Goal: Complete application form

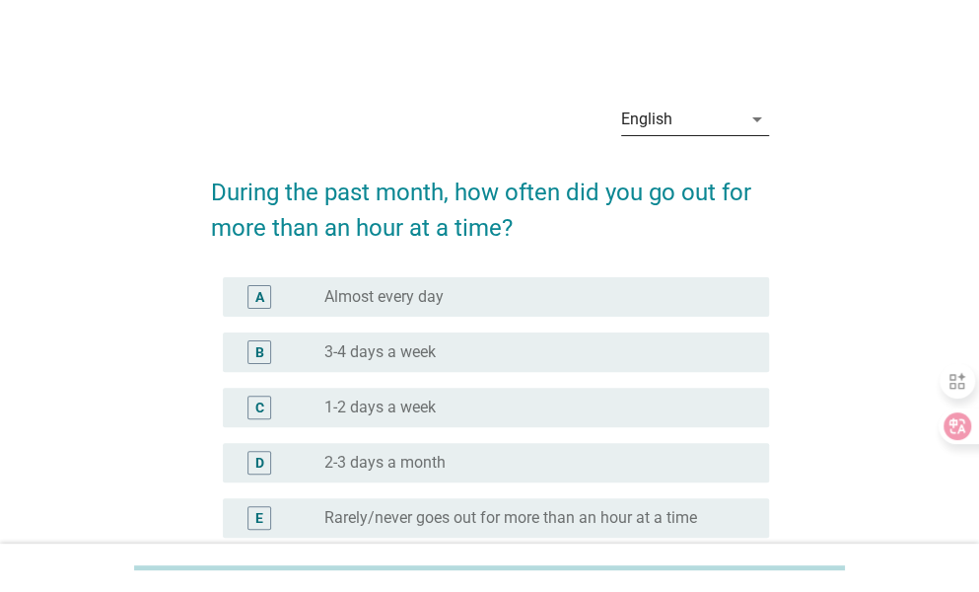
click at [757, 116] on icon "arrow_drop_down" at bounding box center [758, 120] width 24 height 24
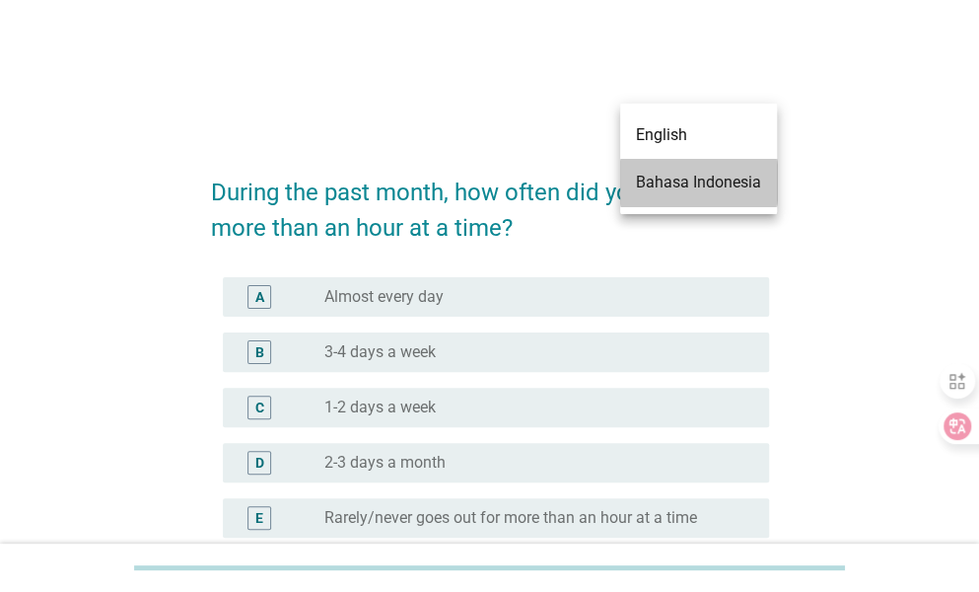
click at [697, 178] on div "Bahasa Indonesia" at bounding box center [698, 183] width 125 height 24
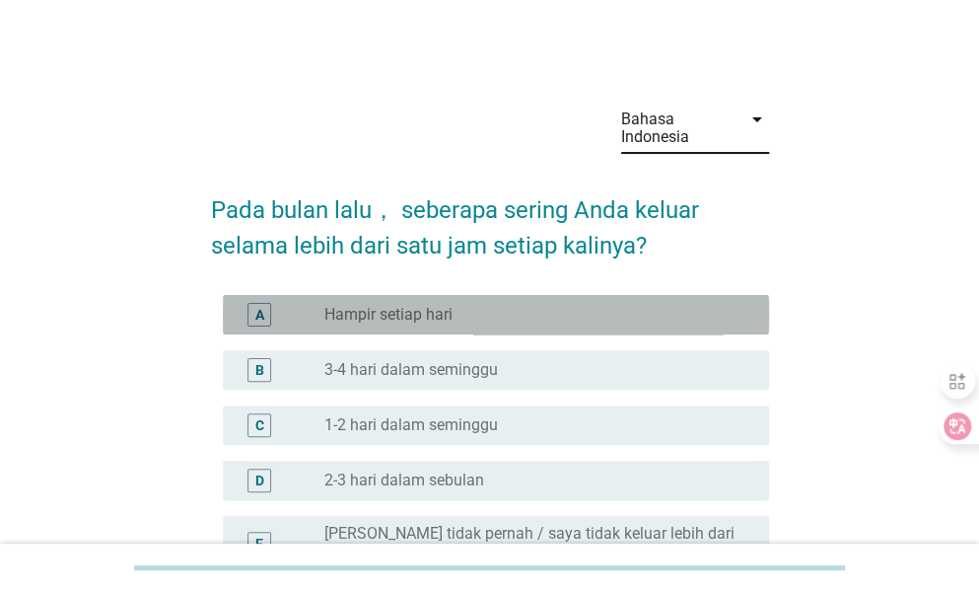
click at [582, 313] on div "radio_button_unchecked Hampir setiap hari" at bounding box center [530, 315] width 413 height 20
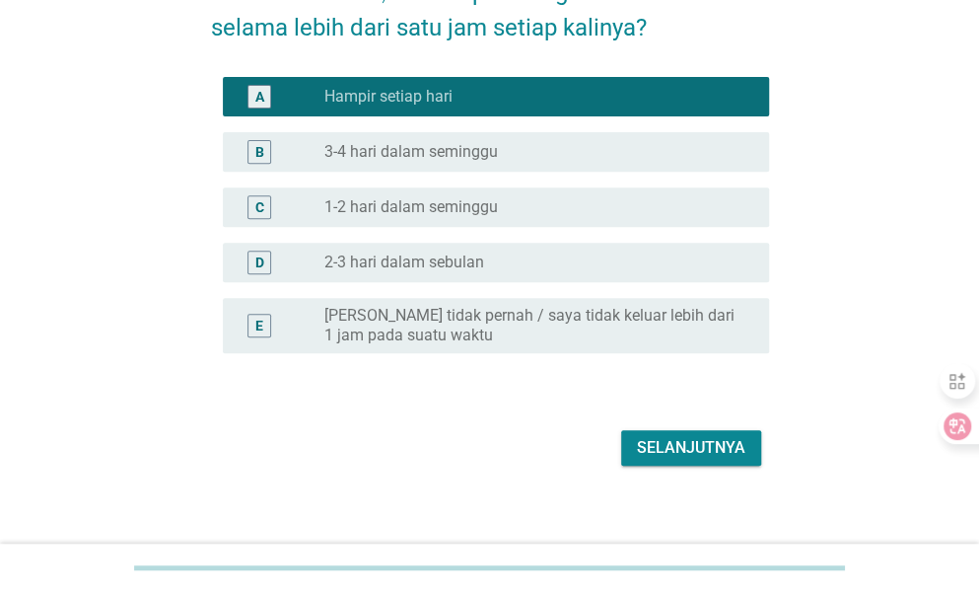
scroll to position [233, 0]
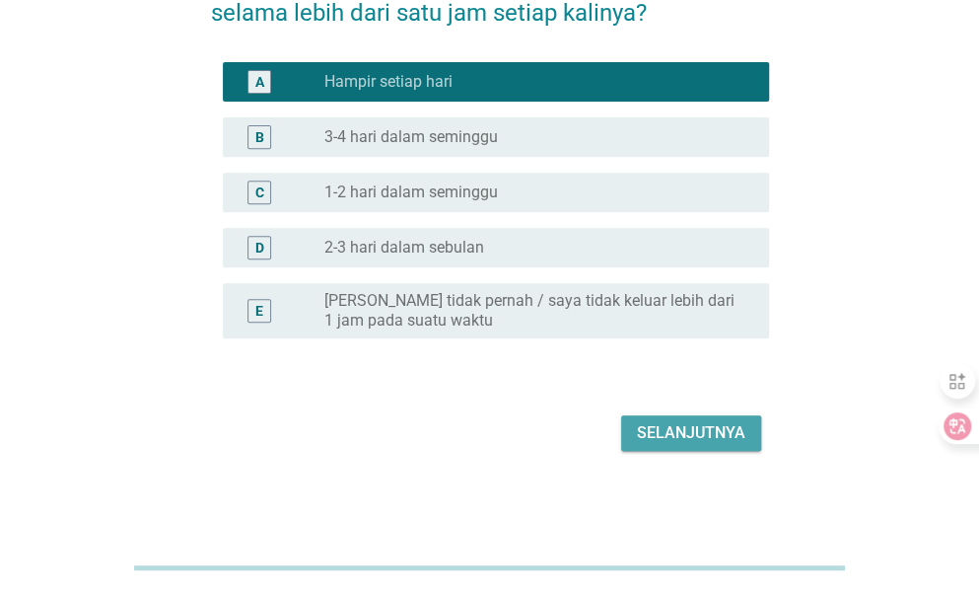
click at [698, 440] on div "Selanjutnya" at bounding box center [691, 433] width 108 height 24
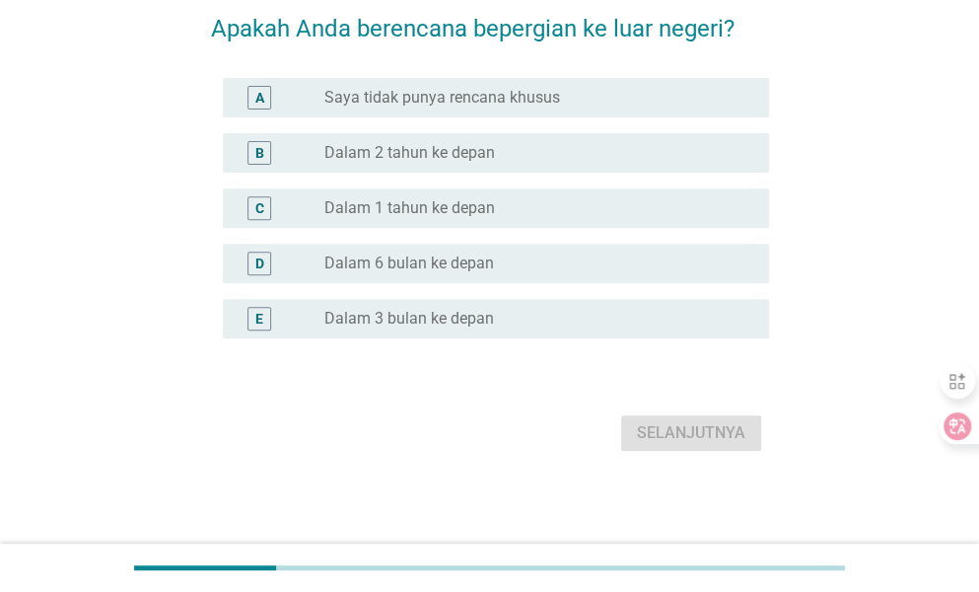
scroll to position [0, 0]
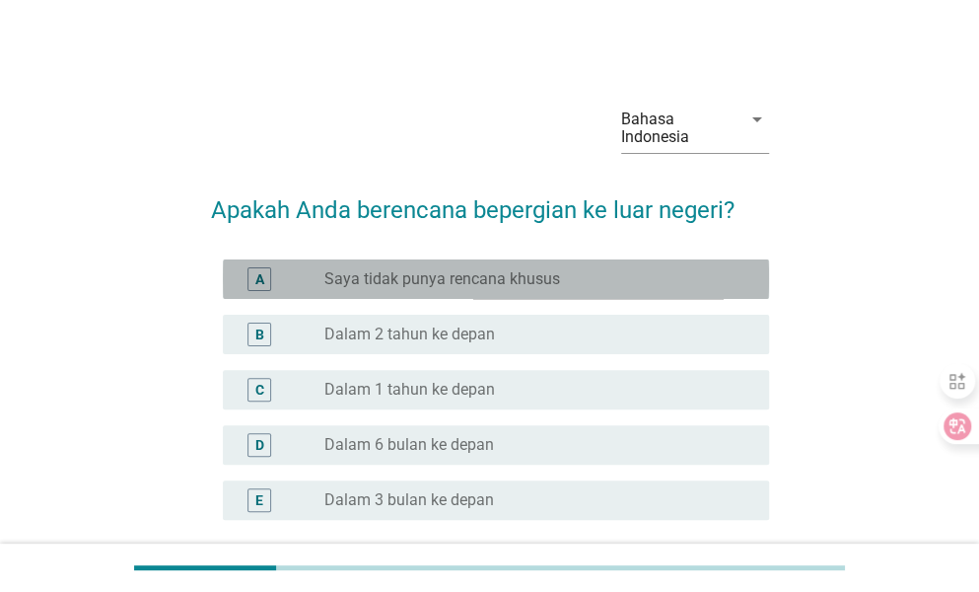
click at [532, 277] on label "Saya tidak punya rencana khusus" at bounding box center [442, 279] width 236 height 20
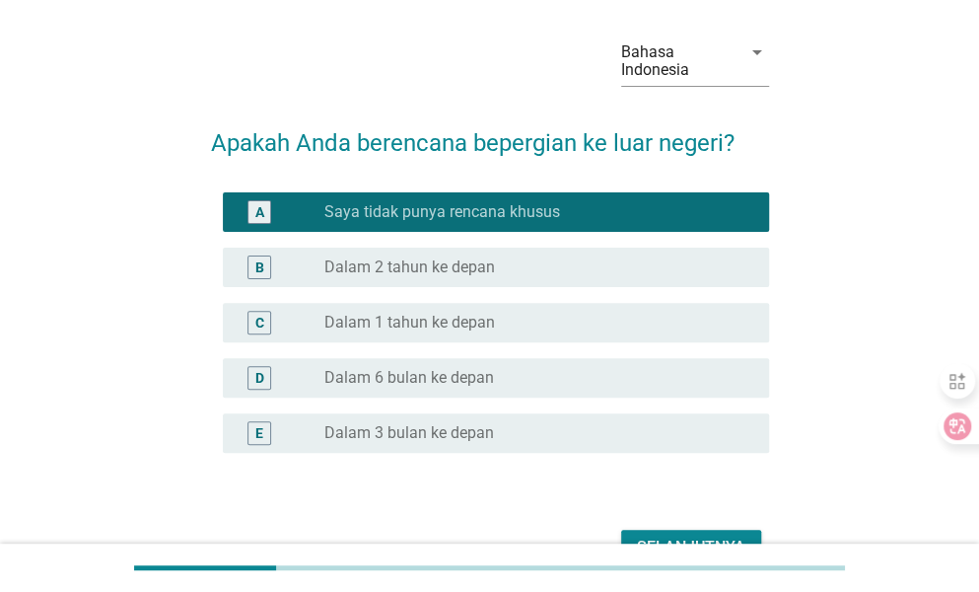
scroll to position [99, 0]
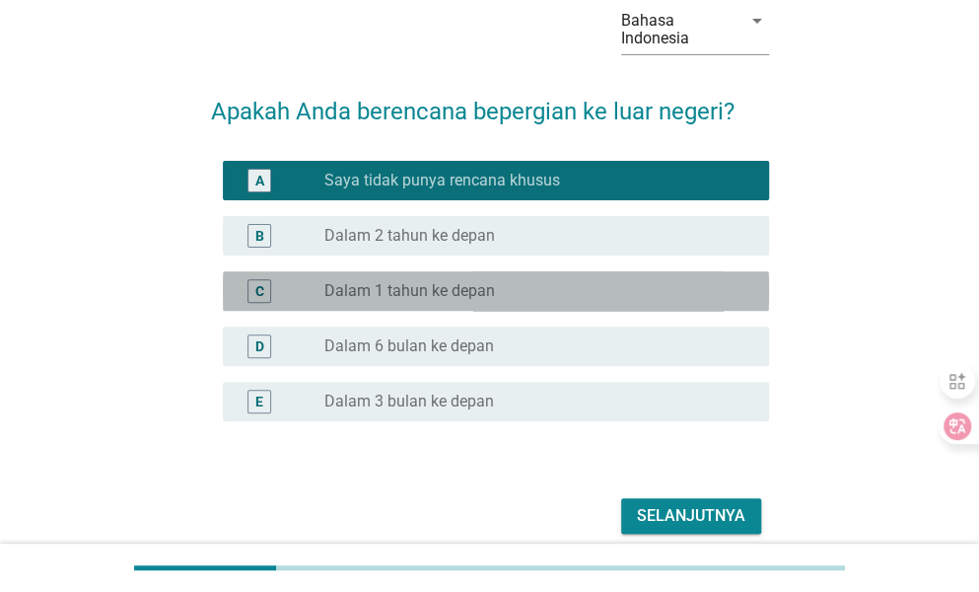
click at [548, 283] on div "radio_button_unchecked Dalam 1 tahun ke depan" at bounding box center [530, 291] width 413 height 20
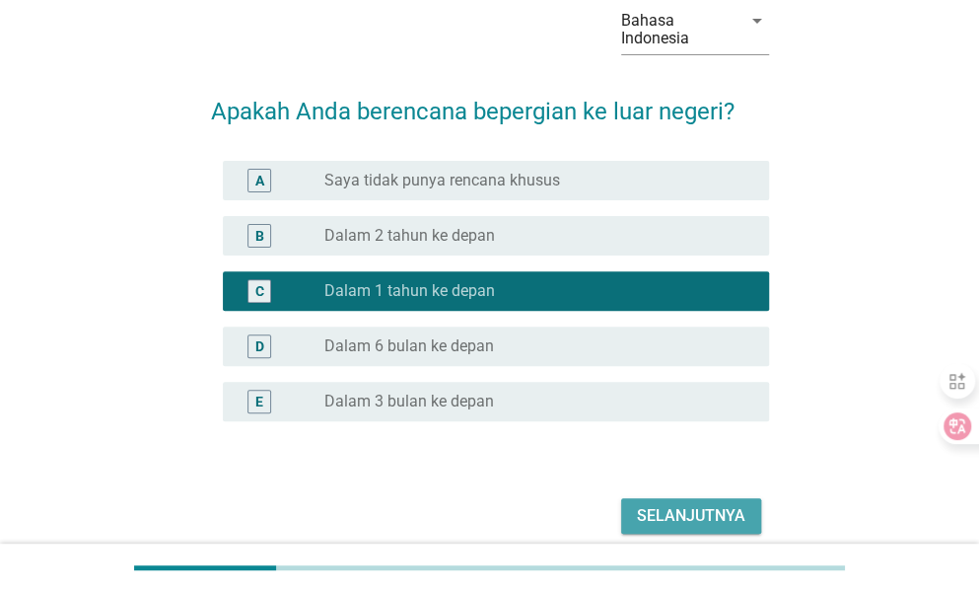
click at [723, 517] on div "Selanjutnya" at bounding box center [691, 516] width 108 height 24
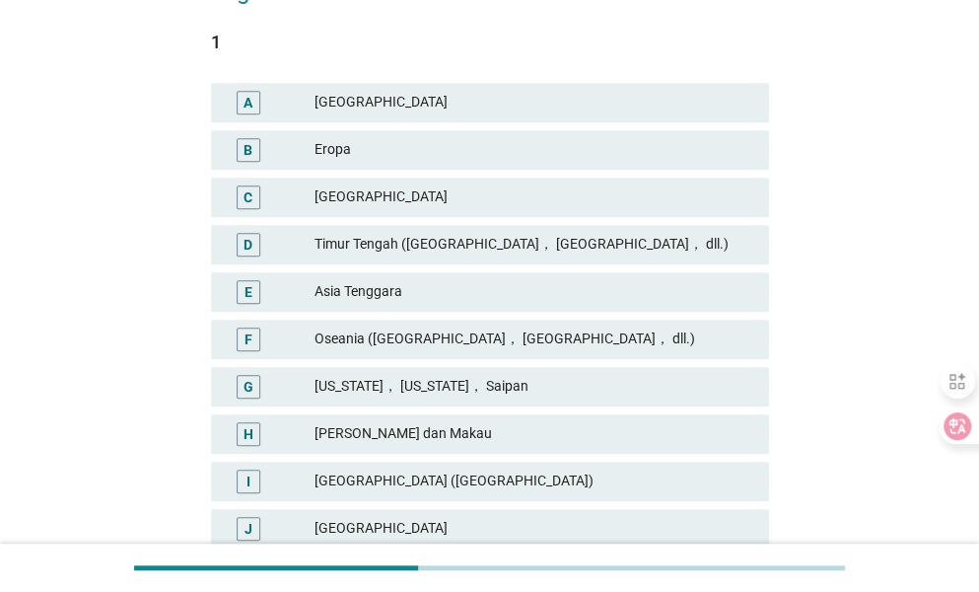
scroll to position [296, 0]
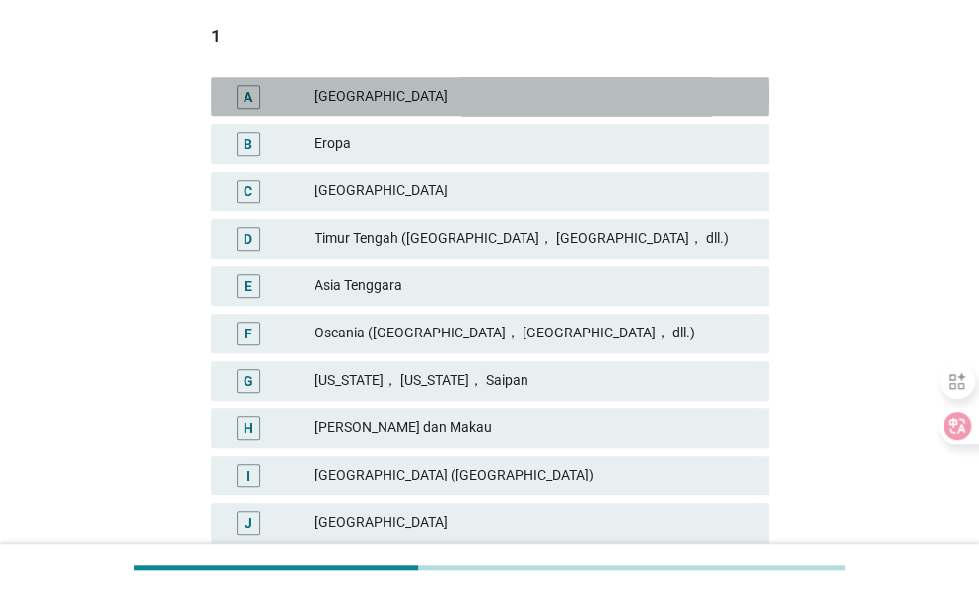
click at [430, 100] on div "[GEOGRAPHIC_DATA]" at bounding box center [534, 97] width 439 height 24
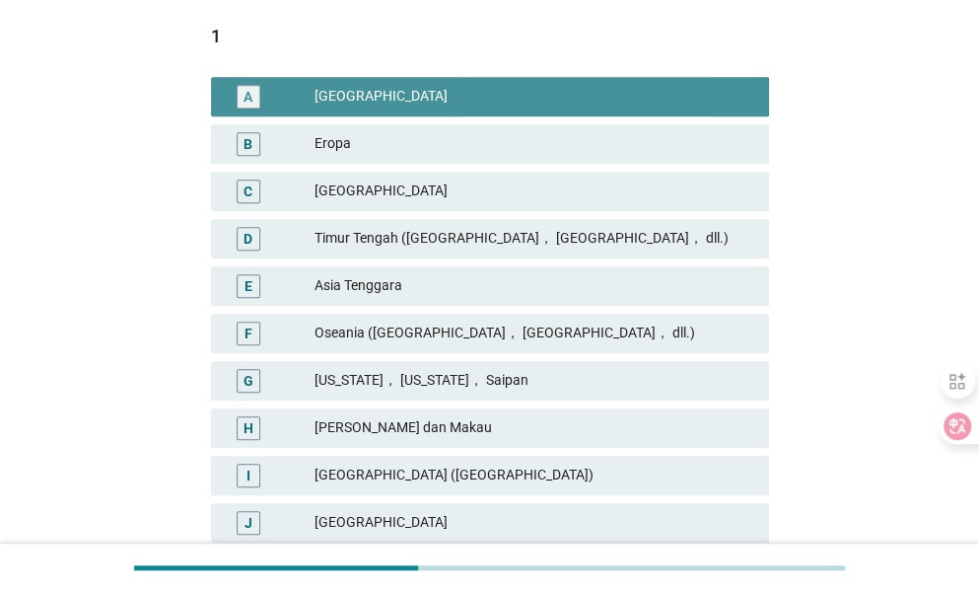
click at [430, 100] on div "[GEOGRAPHIC_DATA]" at bounding box center [534, 97] width 439 height 24
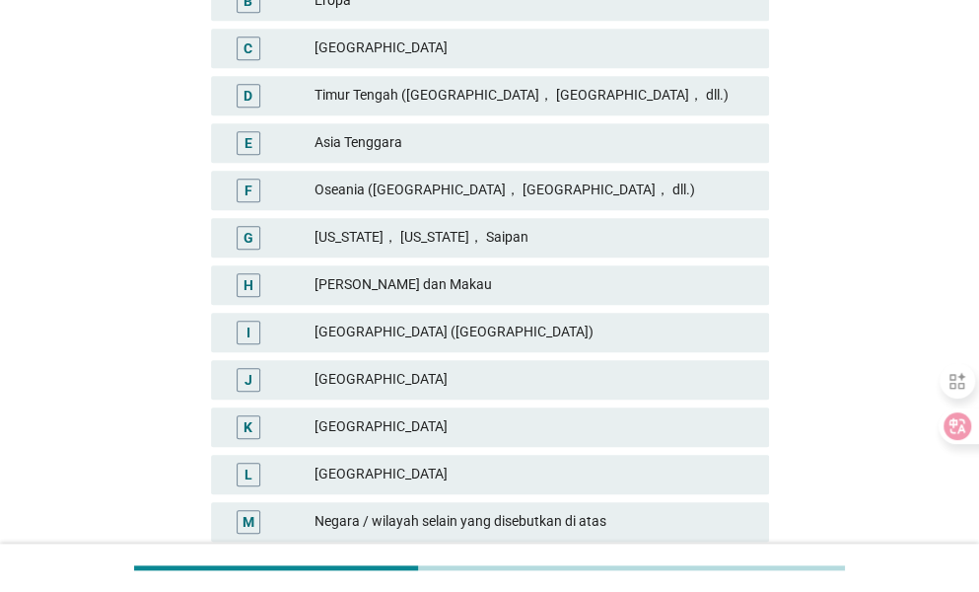
scroll to position [394, 0]
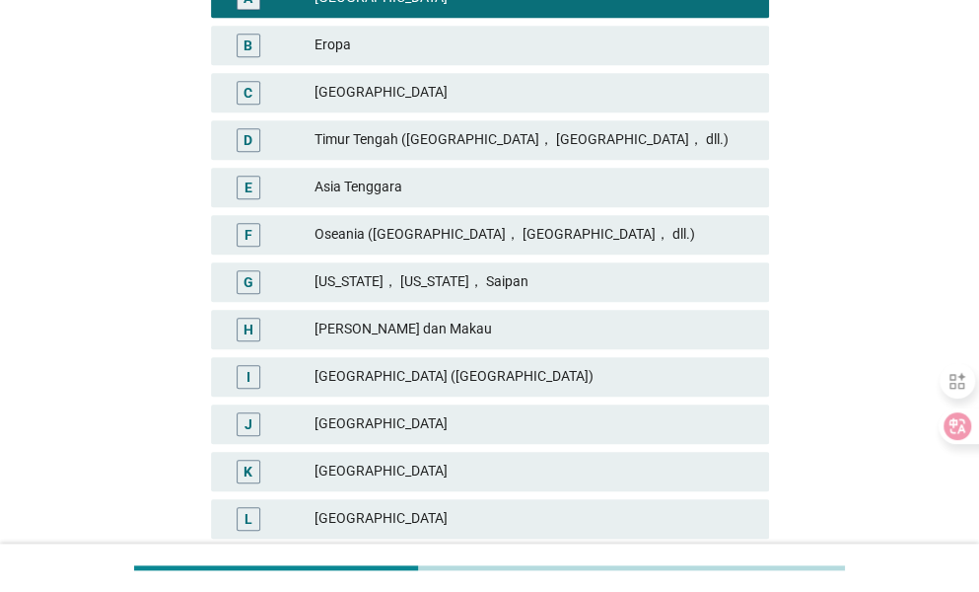
click at [375, 469] on div "[GEOGRAPHIC_DATA]" at bounding box center [534, 472] width 439 height 24
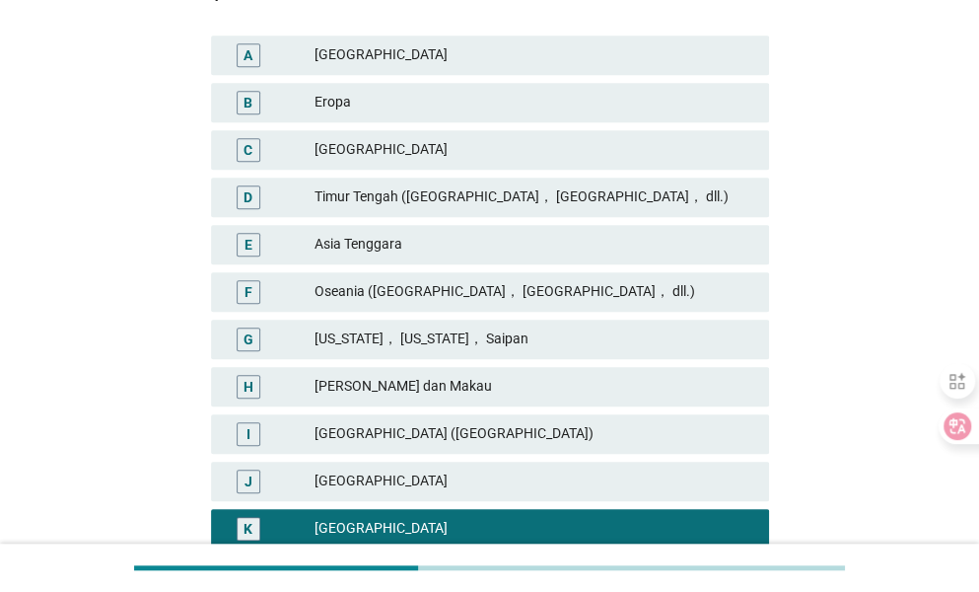
scroll to position [296, 0]
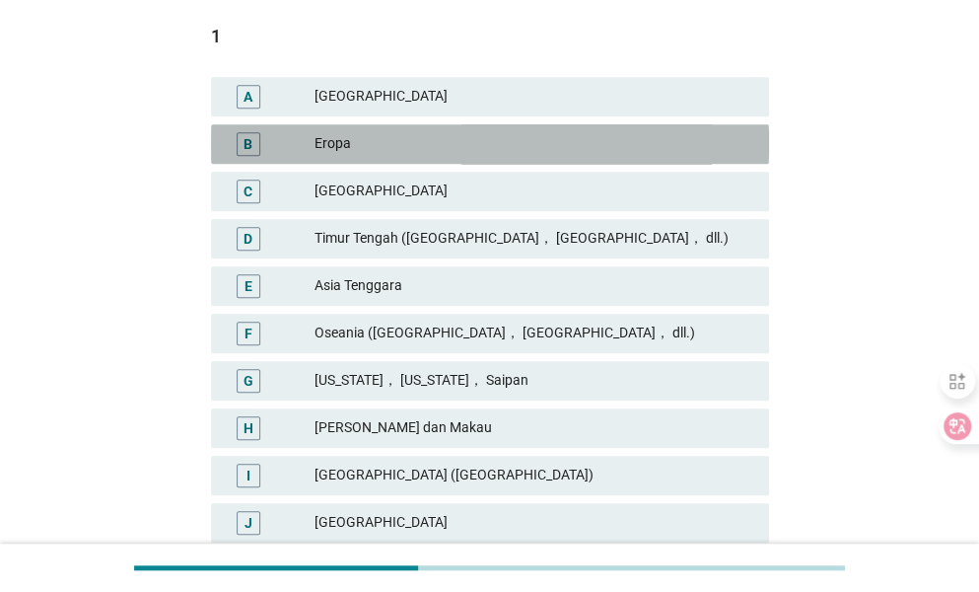
click at [420, 139] on div "Eropa" at bounding box center [534, 144] width 439 height 24
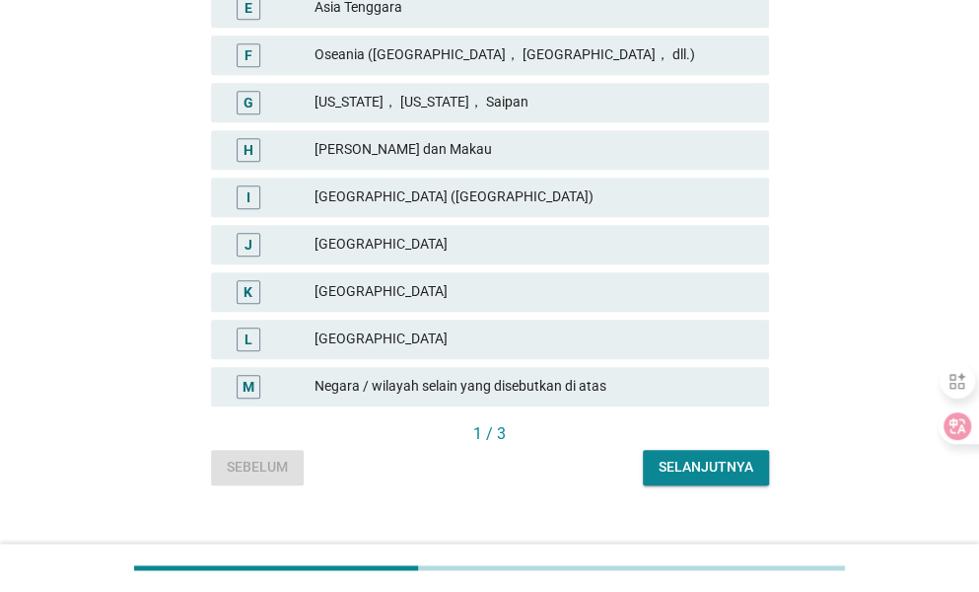
scroll to position [592, 0]
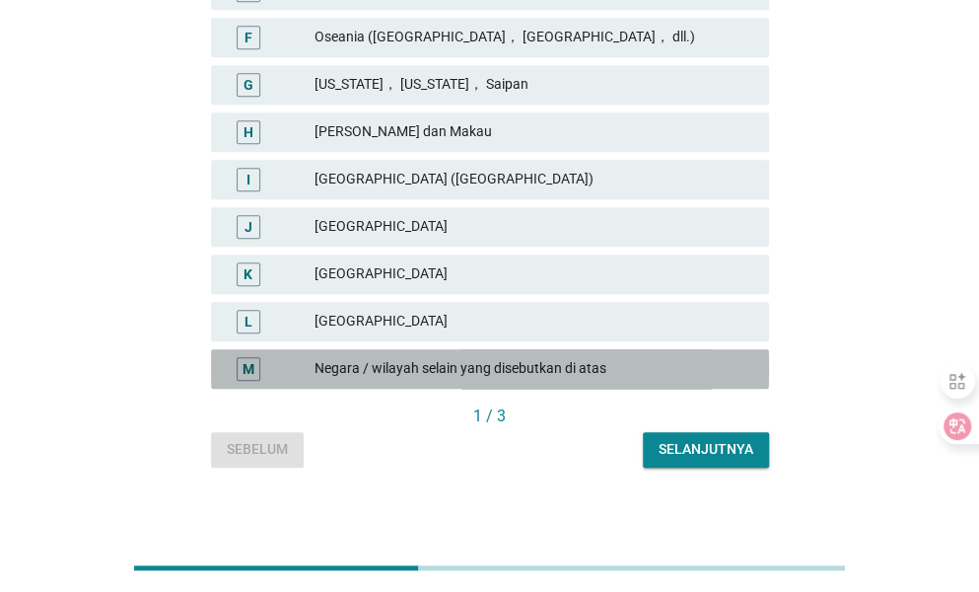
click at [480, 364] on div "Negara / wilayah selain yang disebutkan di atas" at bounding box center [534, 369] width 439 height 24
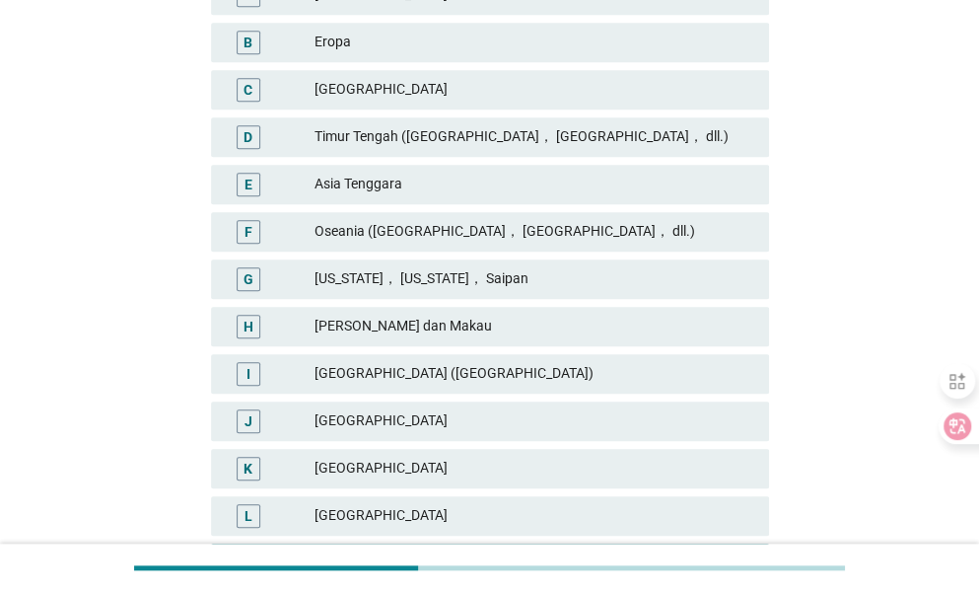
scroll to position [493, 0]
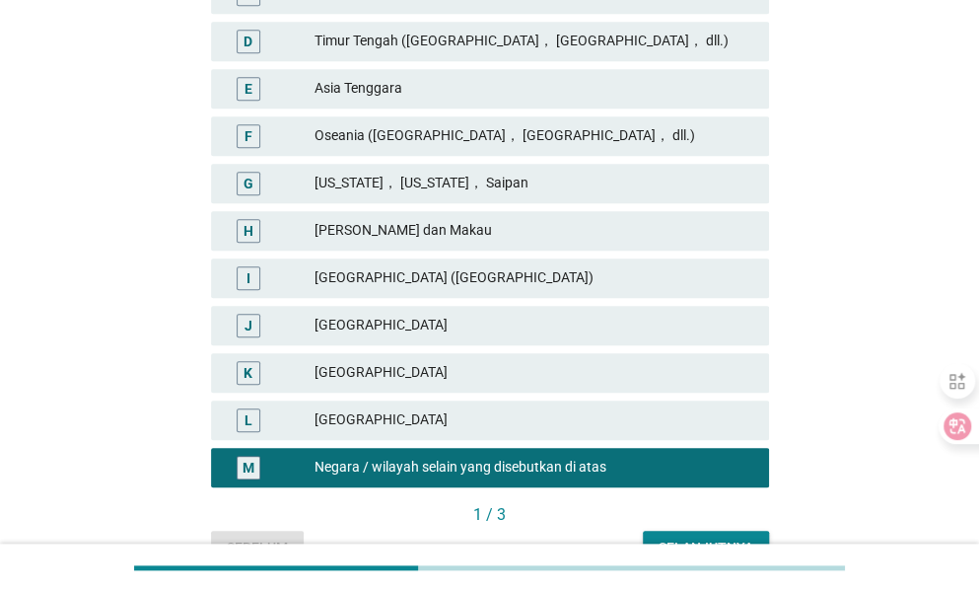
click at [396, 370] on div "[GEOGRAPHIC_DATA]" at bounding box center [534, 373] width 439 height 24
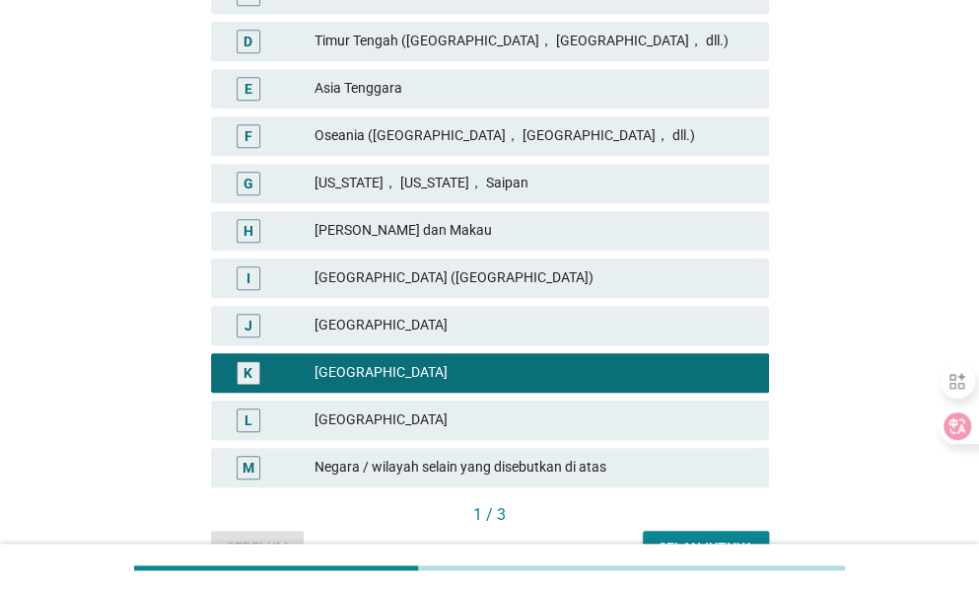
scroll to position [394, 0]
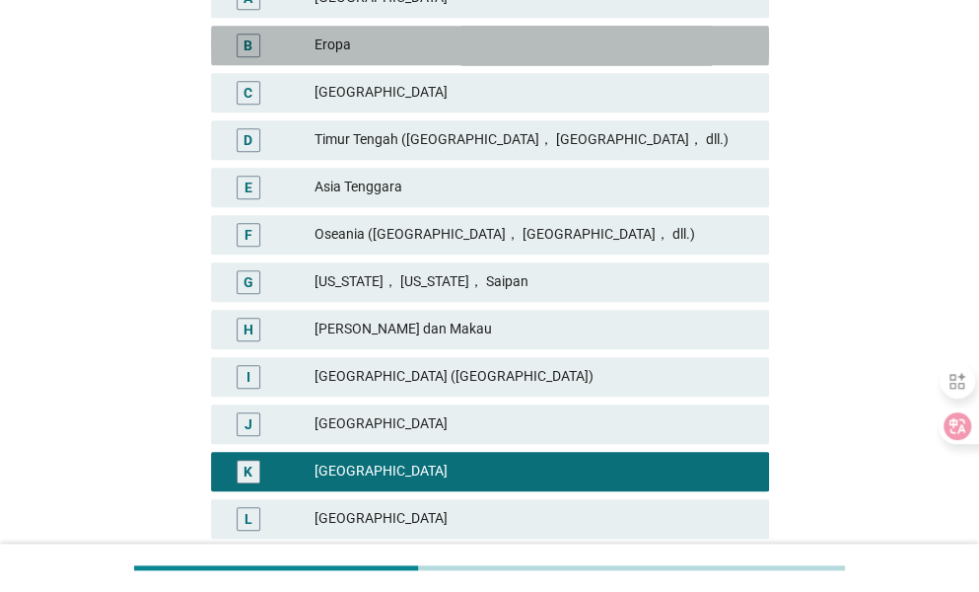
click at [445, 41] on div "Eropa" at bounding box center [534, 46] width 439 height 24
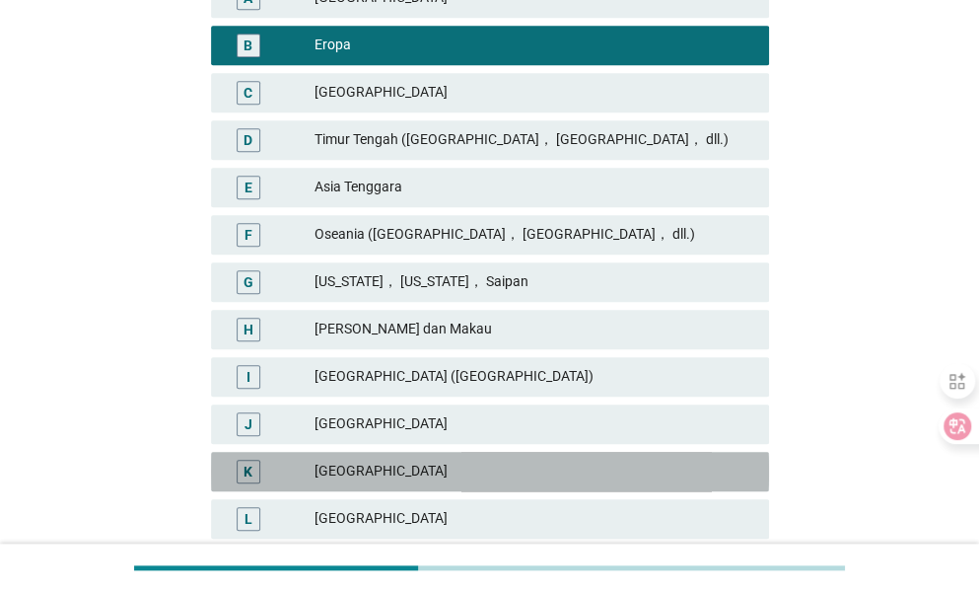
click at [383, 466] on div "[GEOGRAPHIC_DATA]" at bounding box center [534, 472] width 439 height 24
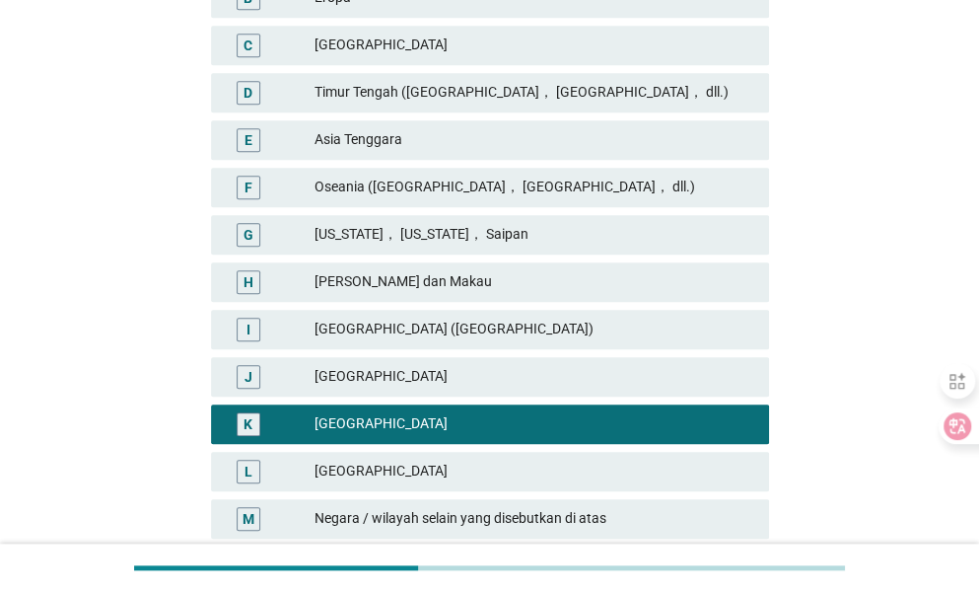
scroll to position [493, 0]
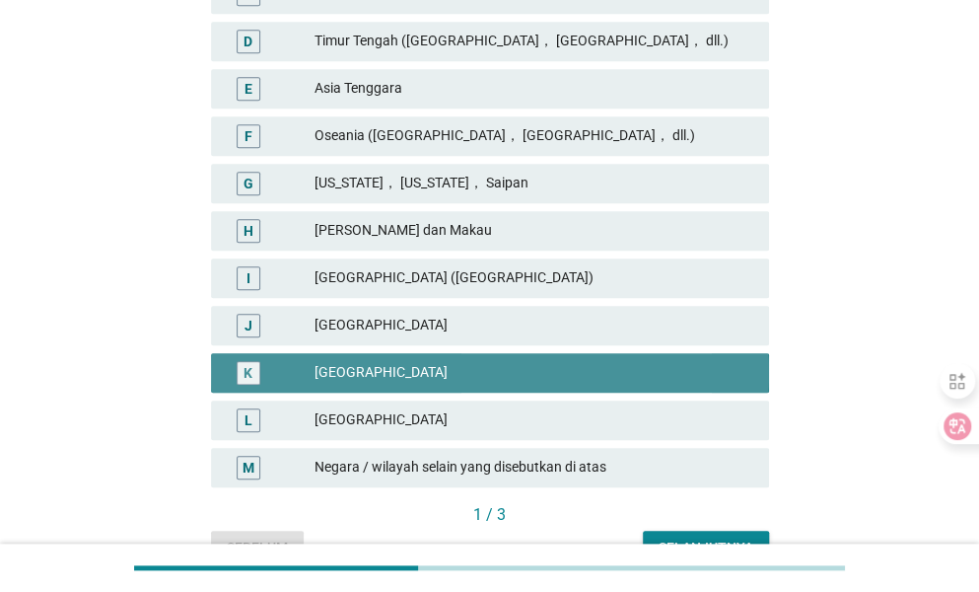
click at [247, 365] on div "K" at bounding box center [248, 372] width 9 height 21
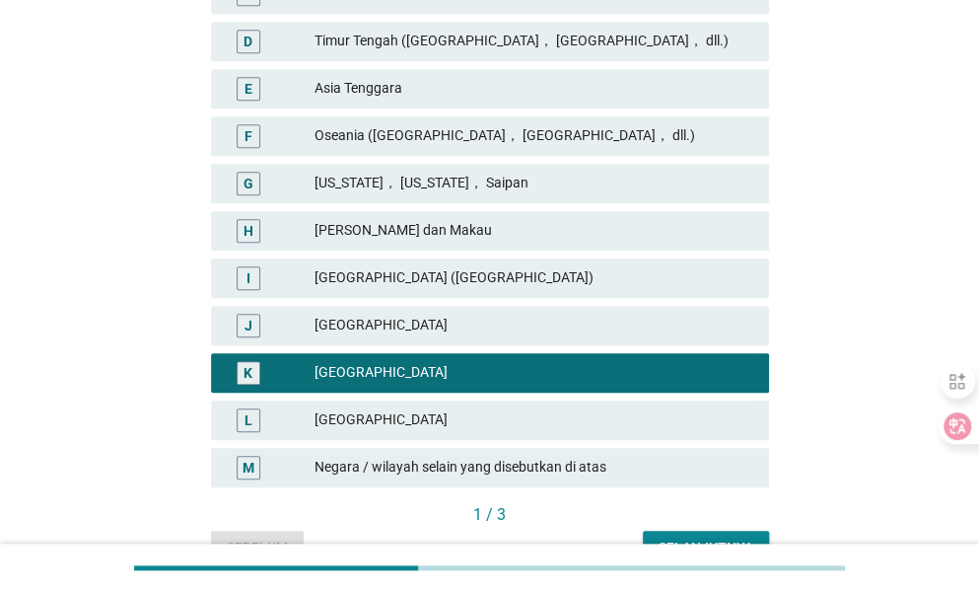
scroll to position [592, 0]
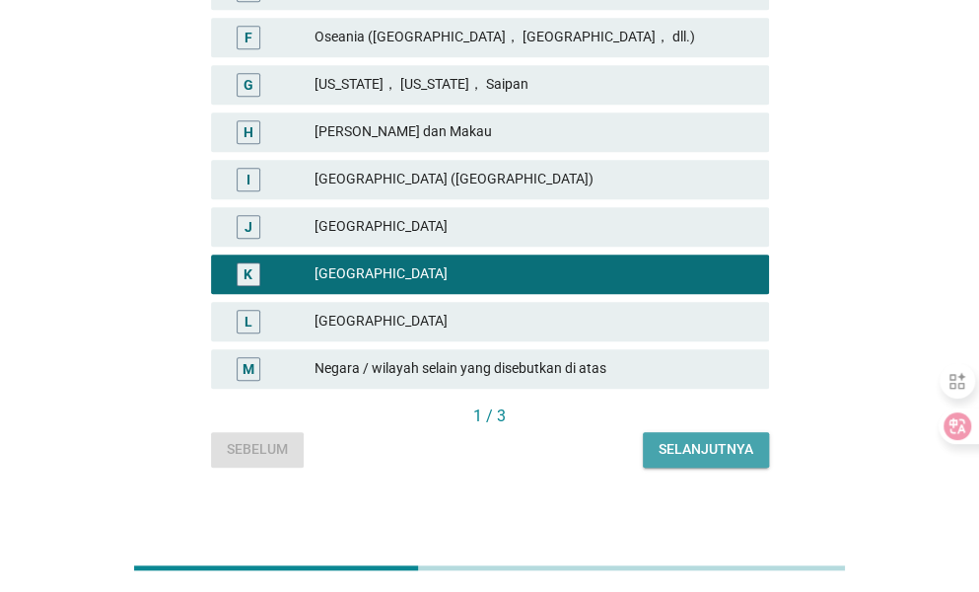
click at [738, 447] on div "Selanjutnya" at bounding box center [706, 449] width 95 height 21
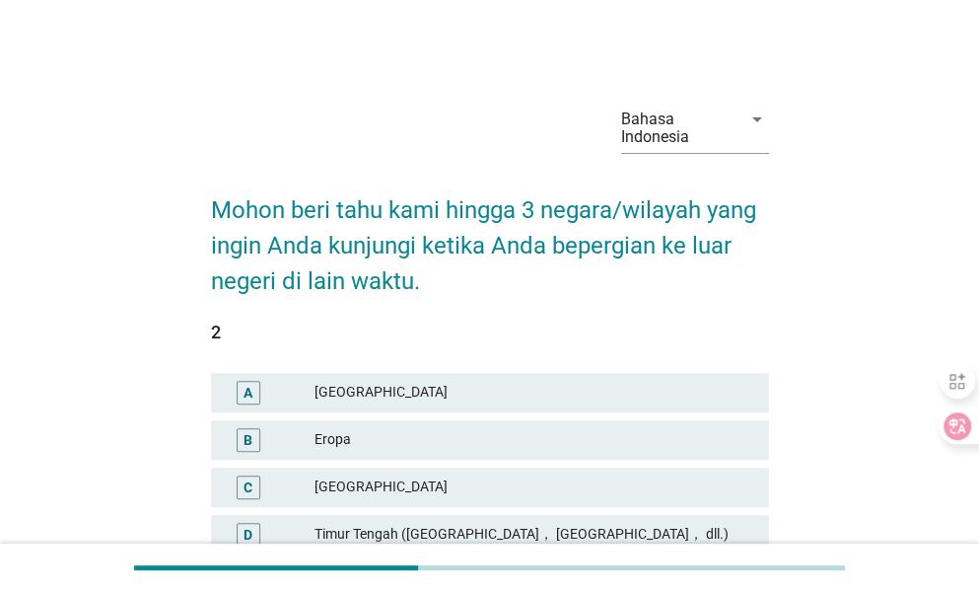
scroll to position [197, 0]
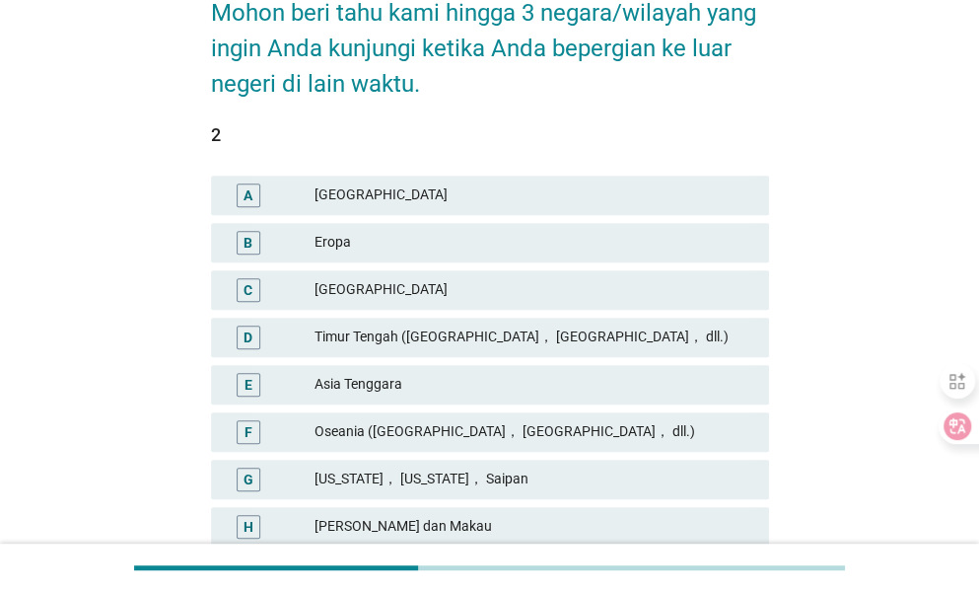
click at [442, 242] on div "Eropa" at bounding box center [534, 243] width 439 height 24
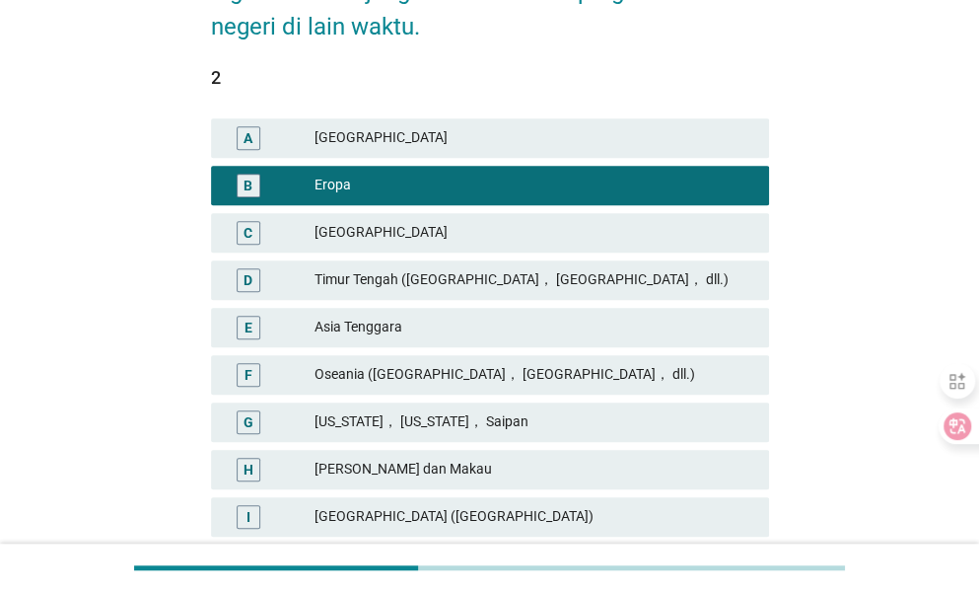
scroll to position [394, 0]
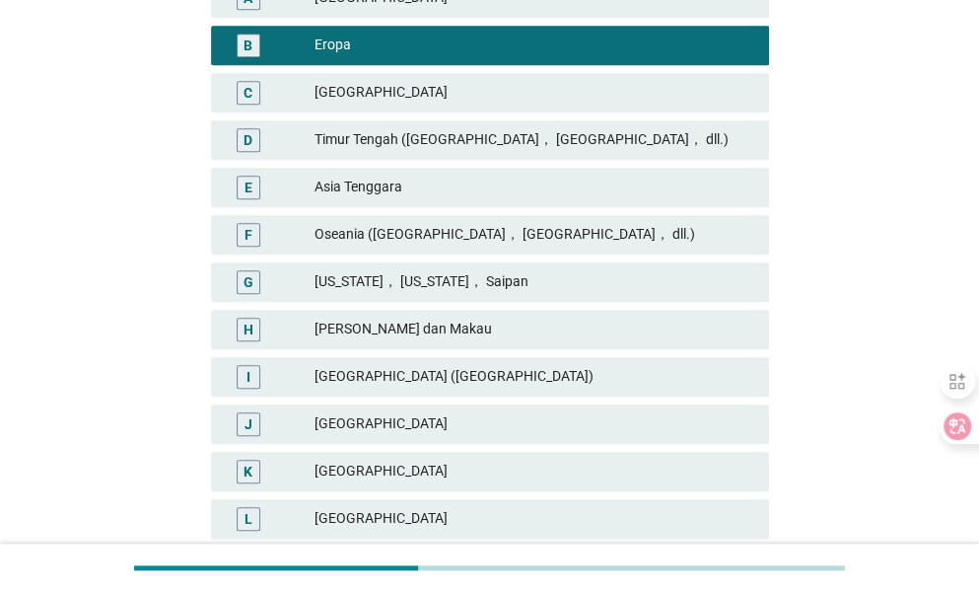
click at [509, 221] on div "F Oseania ([GEOGRAPHIC_DATA]， [GEOGRAPHIC_DATA]， dll.)" at bounding box center [490, 234] width 558 height 39
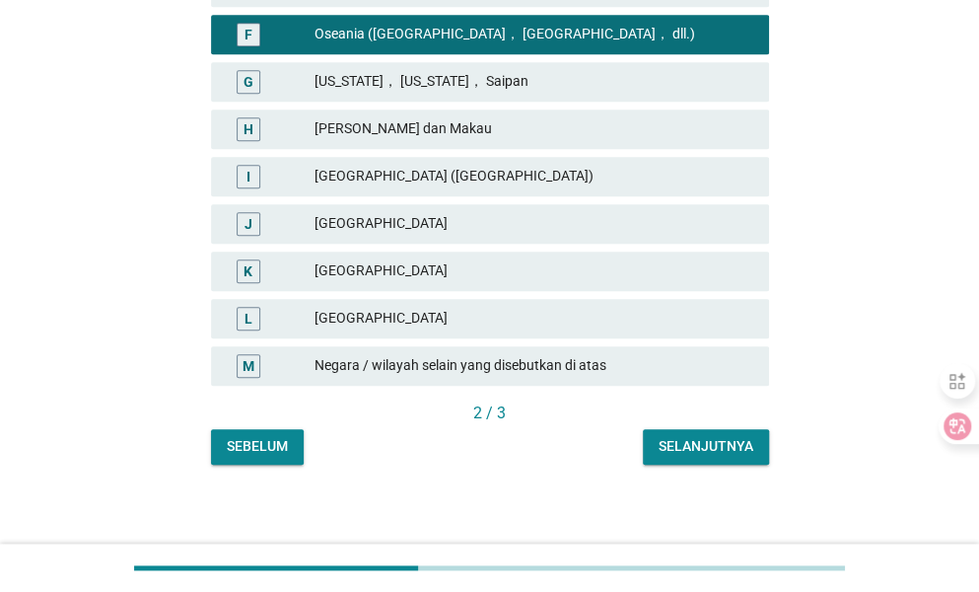
scroll to position [603, 0]
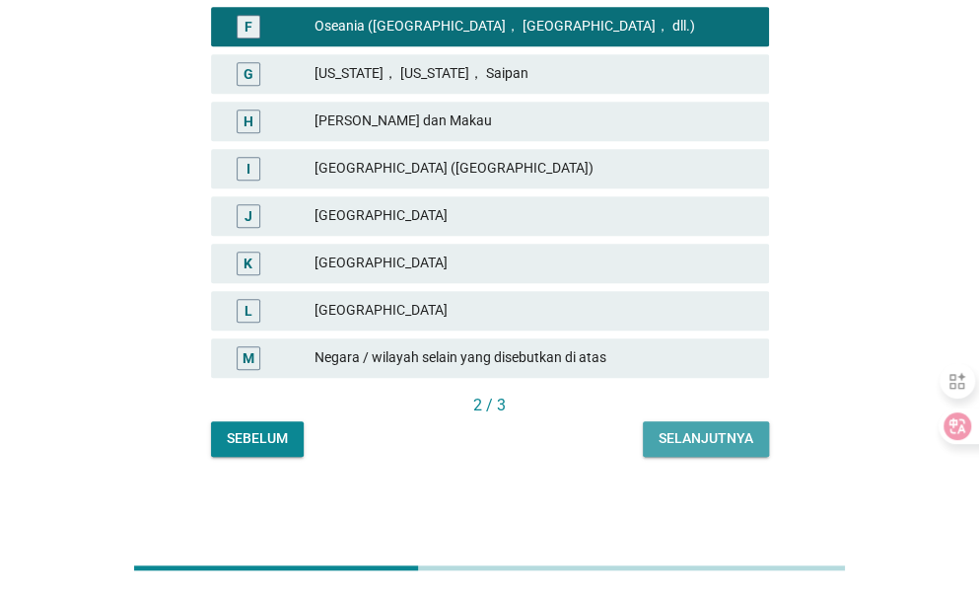
click at [718, 438] on div "Selanjutnya" at bounding box center [706, 438] width 95 height 21
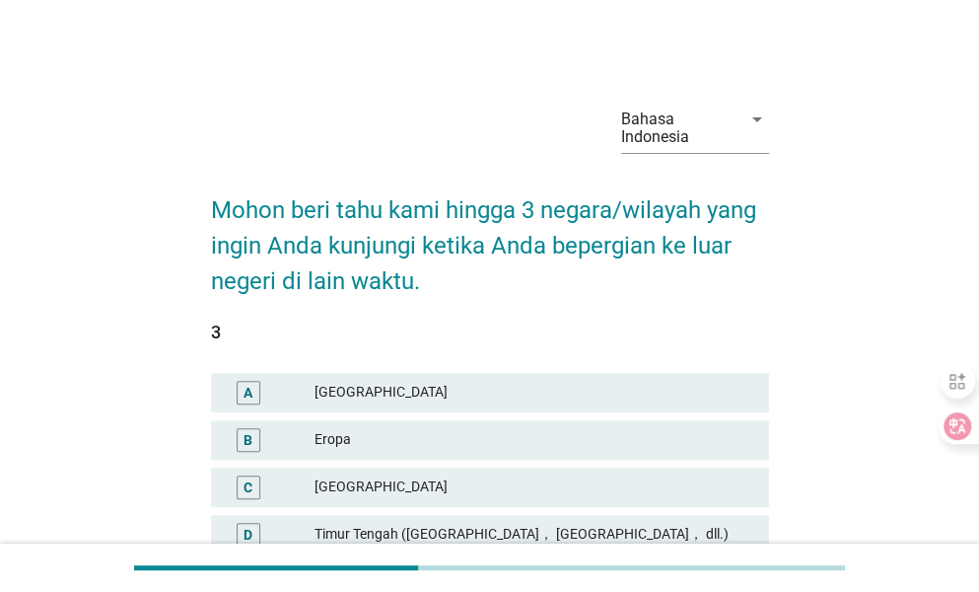
click at [464, 440] on div "Eropa" at bounding box center [534, 440] width 439 height 24
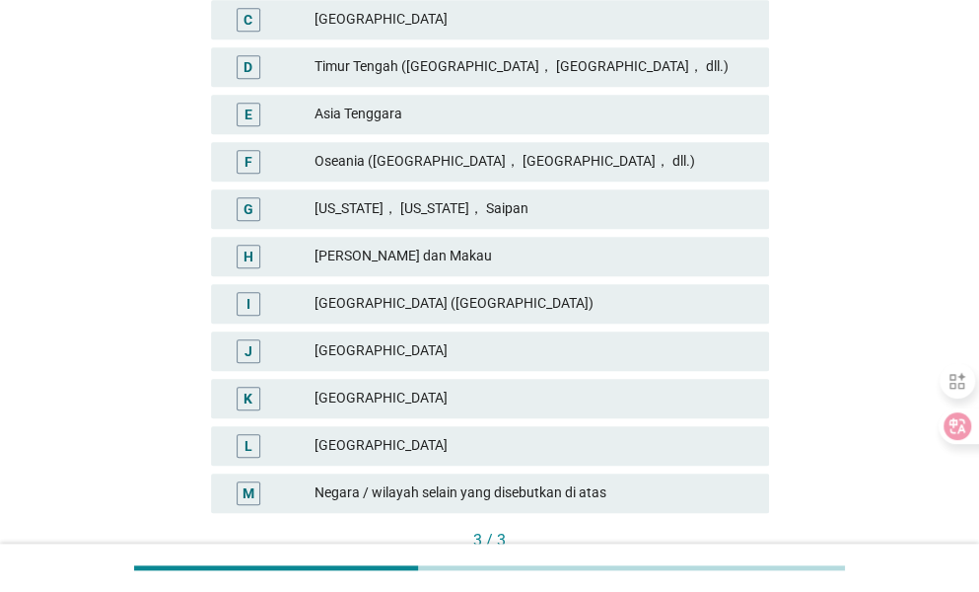
scroll to position [592, 0]
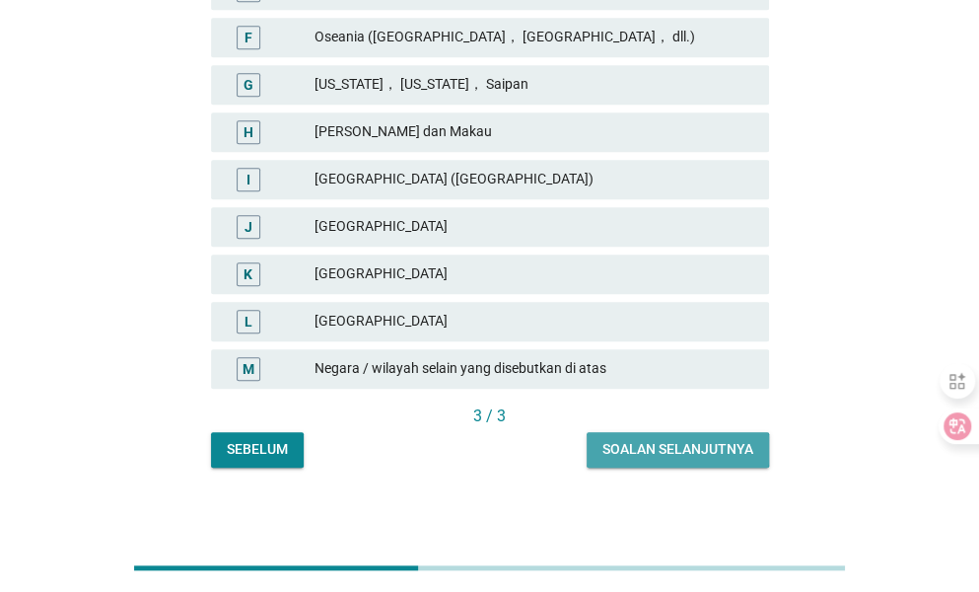
click at [691, 449] on div "Soalan selanjutnya" at bounding box center [678, 449] width 151 height 21
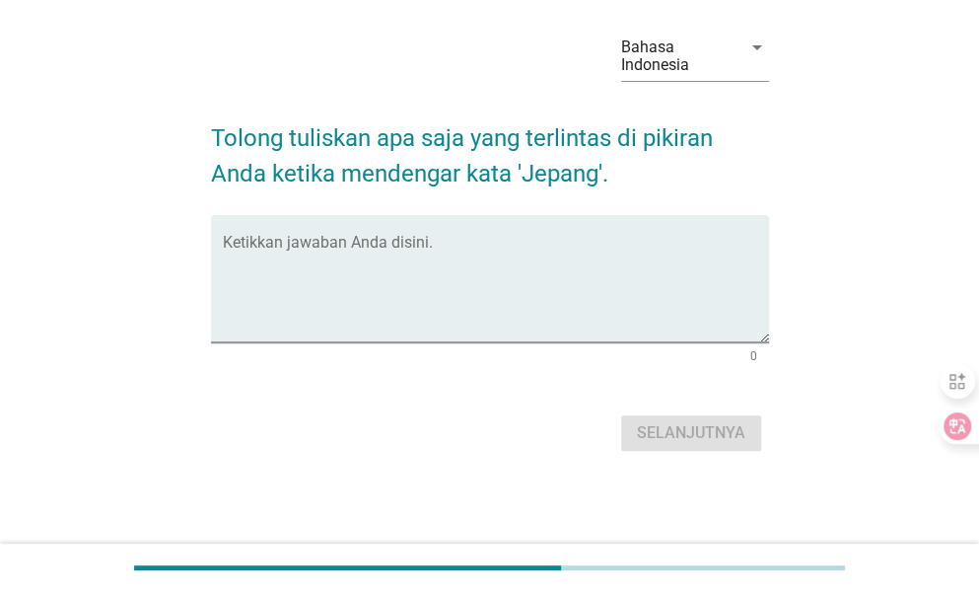
scroll to position [0, 0]
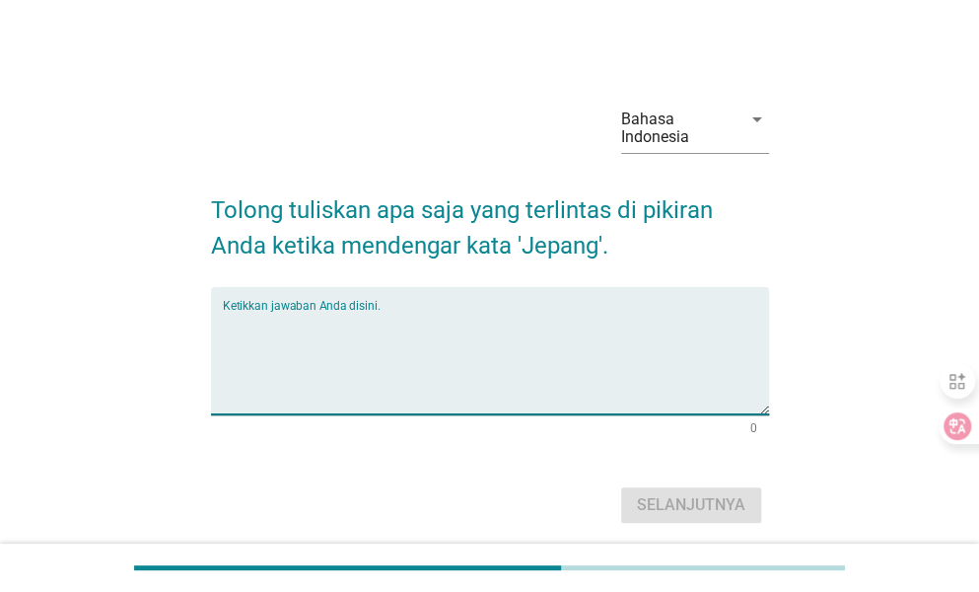
click at [371, 312] on textarea "Ketikkan jawaban Anda disini." at bounding box center [496, 363] width 546 height 104
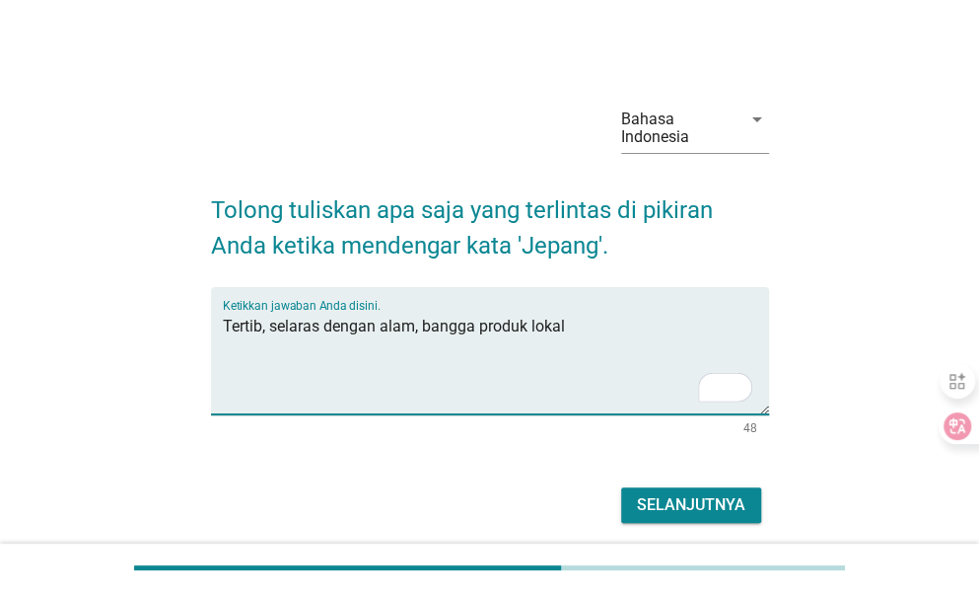
type textarea "Tertib, selaras dengan alam, bangga produk lokal"
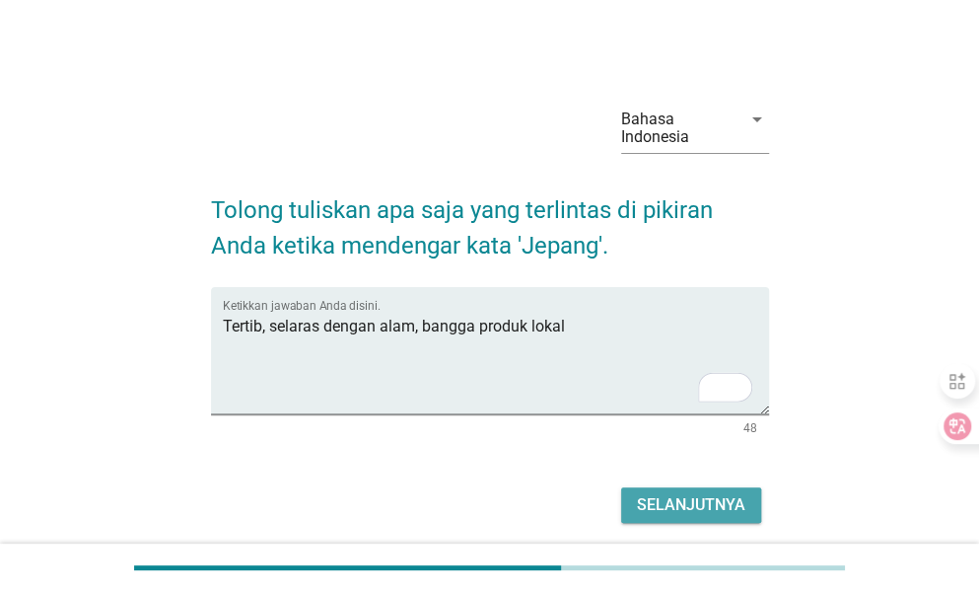
click at [710, 510] on div "Selanjutnya" at bounding box center [691, 505] width 108 height 24
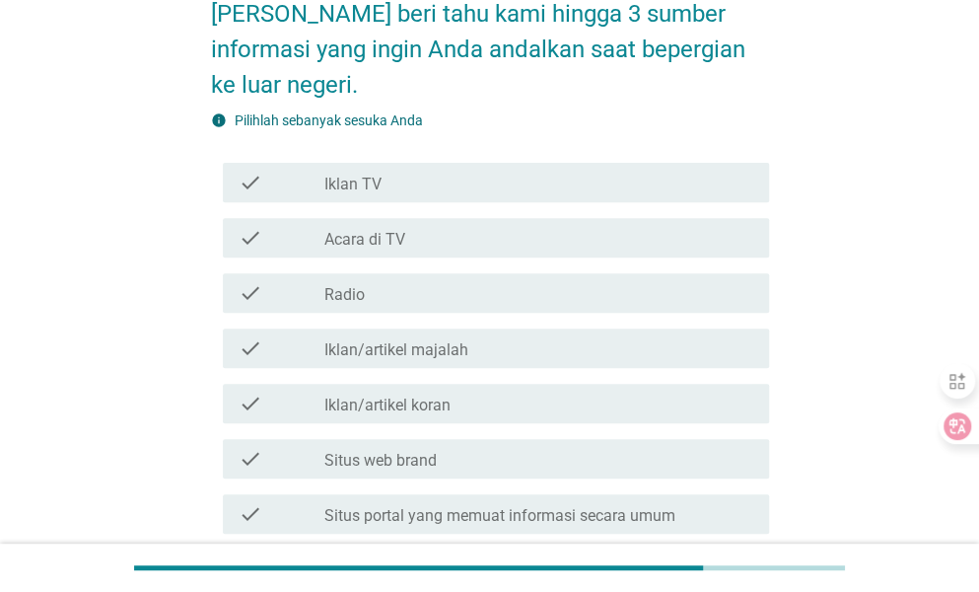
scroll to position [197, 0]
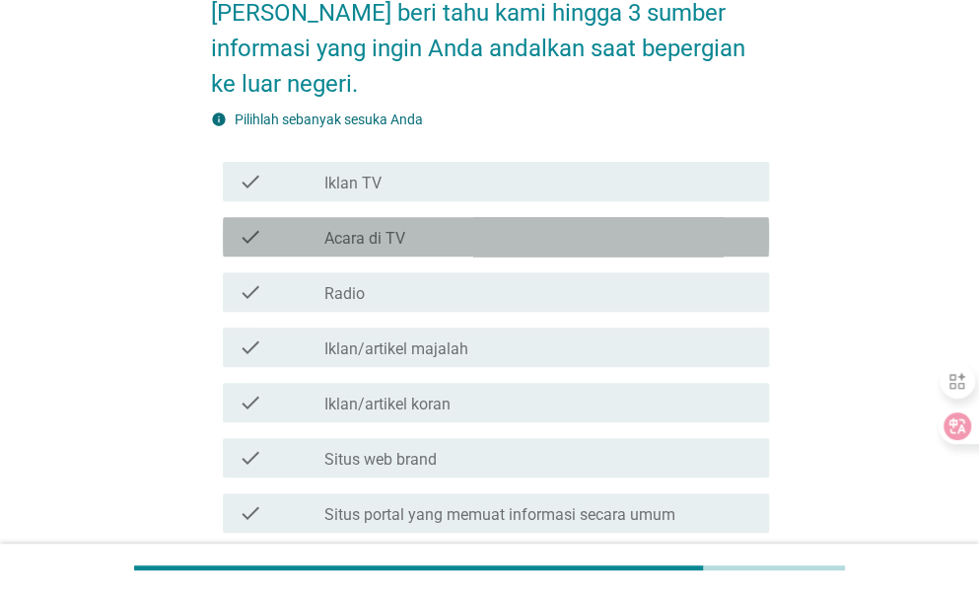
click at [349, 238] on label "Acara di TV" at bounding box center [364, 239] width 81 height 20
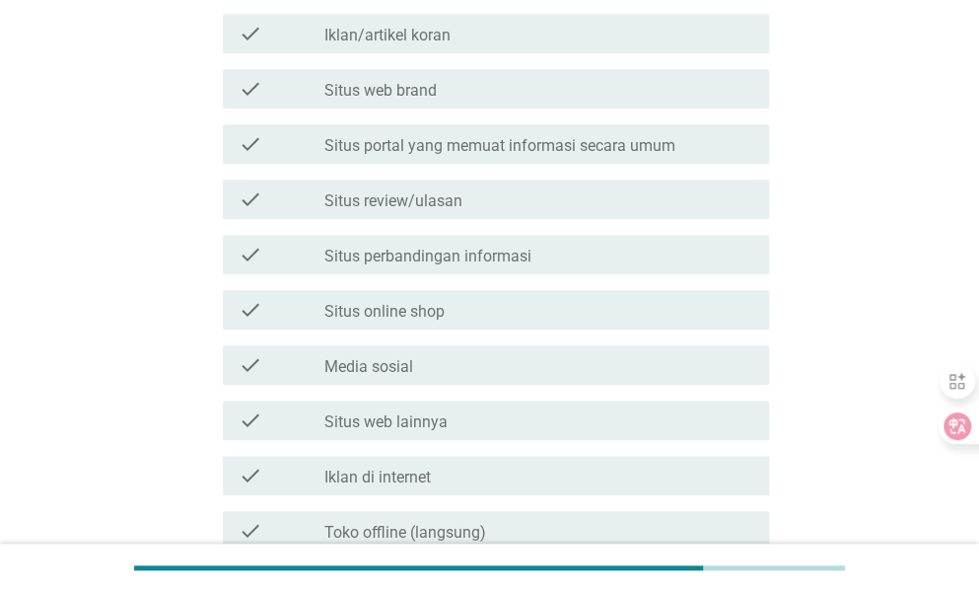
scroll to position [592, 0]
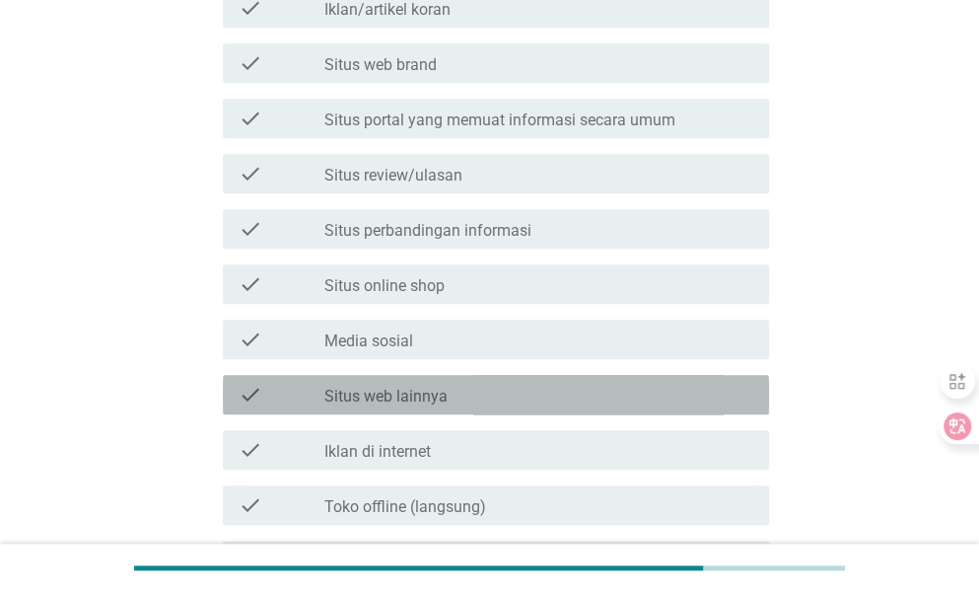
click at [430, 392] on label "Situs web lainnya" at bounding box center [385, 397] width 123 height 20
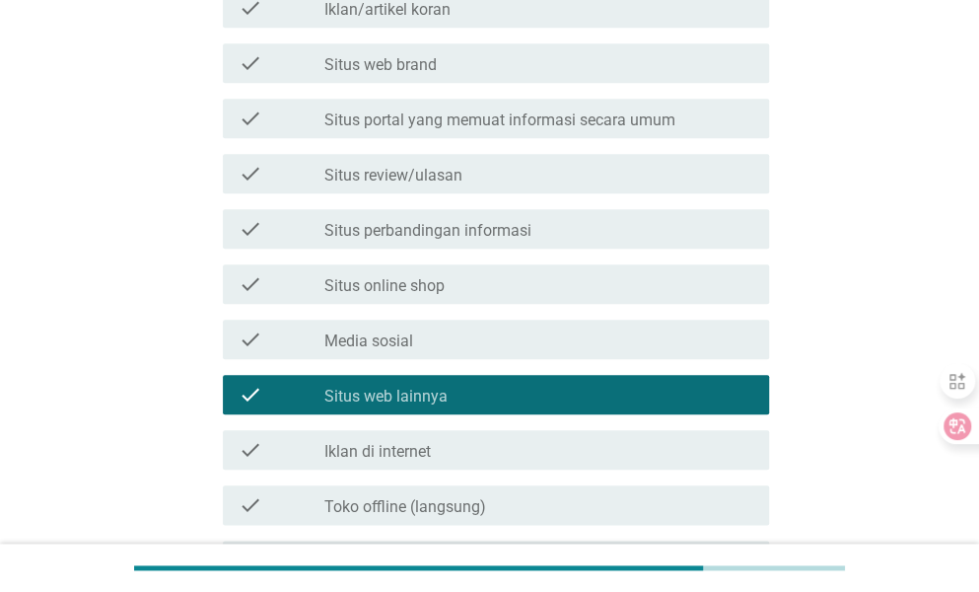
click at [455, 126] on label "Situs portal yang memuat informasi secara umum" at bounding box center [499, 120] width 351 height 20
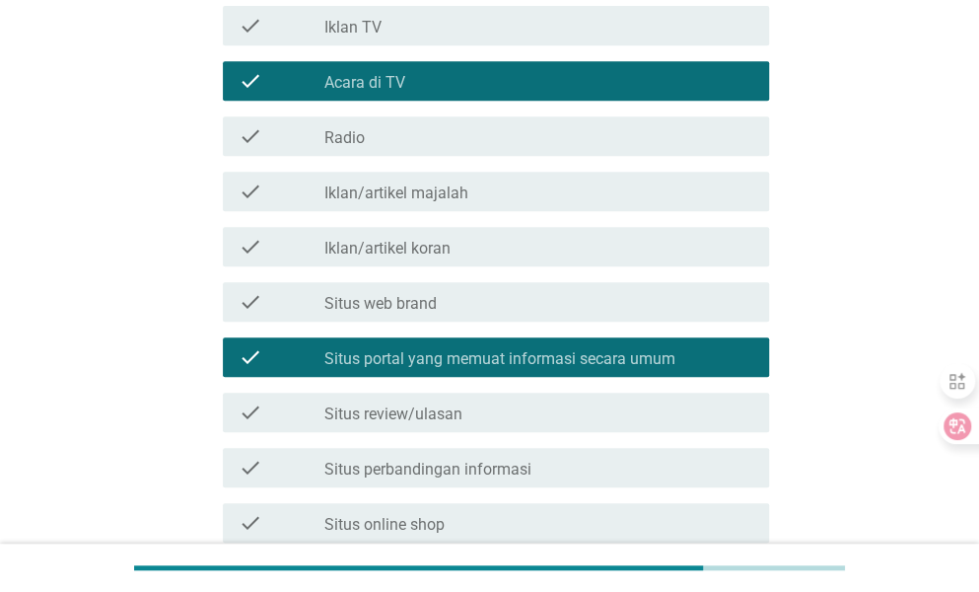
scroll to position [394, 0]
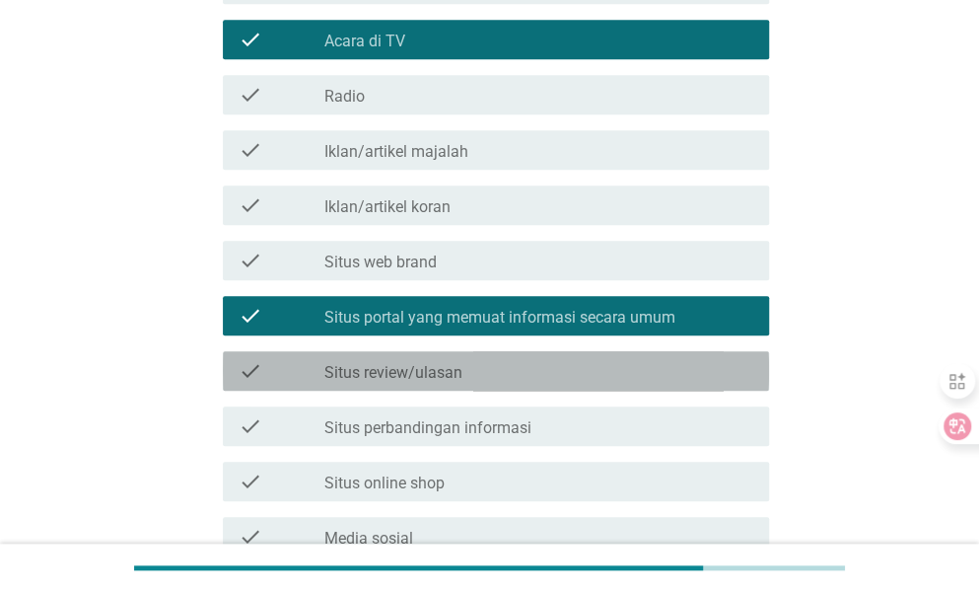
click at [404, 369] on label "Situs review/ulasan" at bounding box center [393, 373] width 138 height 20
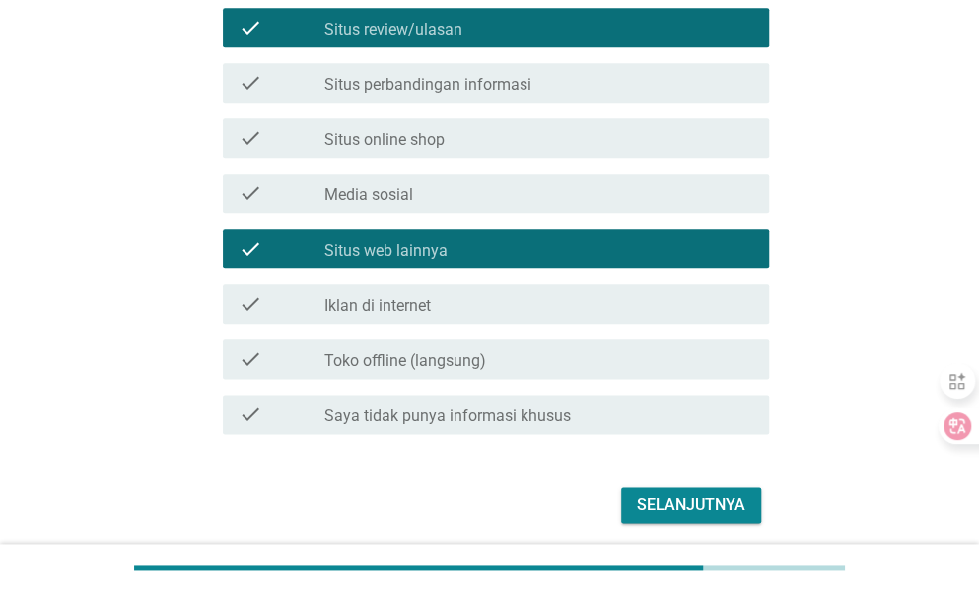
scroll to position [789, 0]
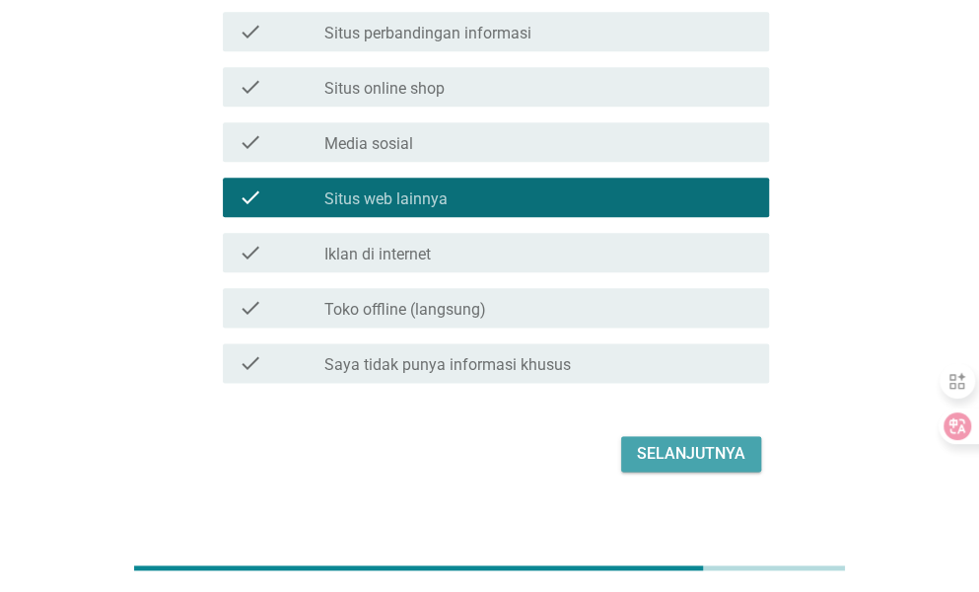
click at [698, 451] on div "Selanjutnya" at bounding box center [691, 454] width 108 height 24
